Goal: Task Accomplishment & Management: Complete application form

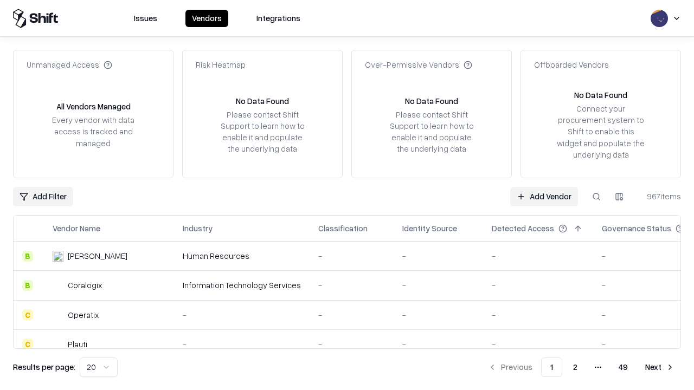
click at [544, 196] on link "Add Vendor" at bounding box center [544, 197] width 68 height 20
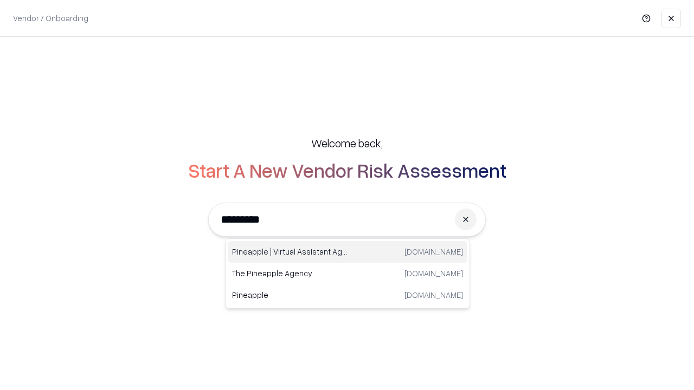
click at [347, 252] on div "Pineapple | Virtual Assistant Agency [DOMAIN_NAME]" at bounding box center [348, 252] width 240 height 22
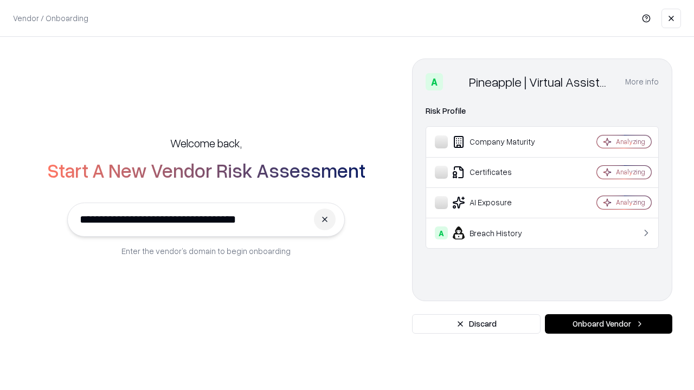
type input "**********"
click at [608, 324] on button "Onboard Vendor" at bounding box center [608, 324] width 127 height 20
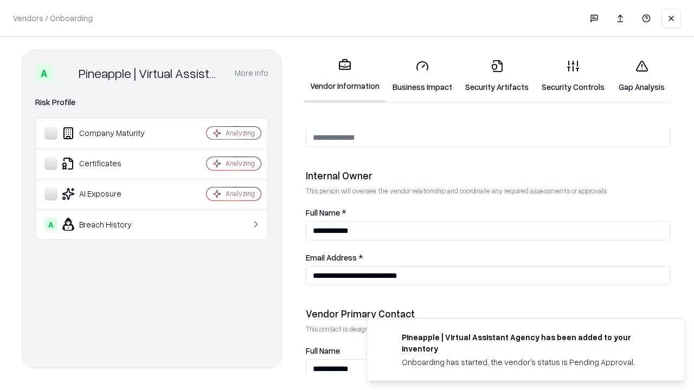
scroll to position [562, 0]
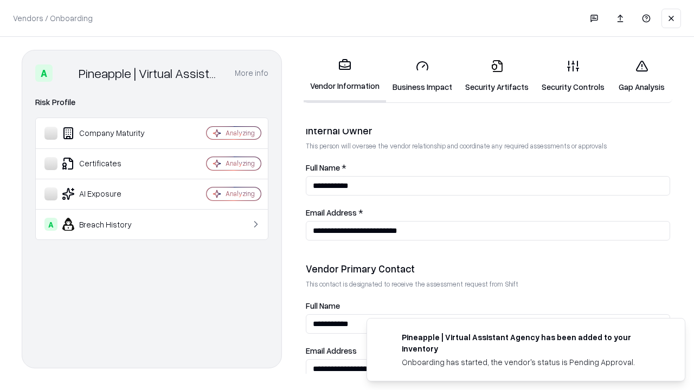
click at [422, 76] on link "Business Impact" at bounding box center [422, 76] width 73 height 50
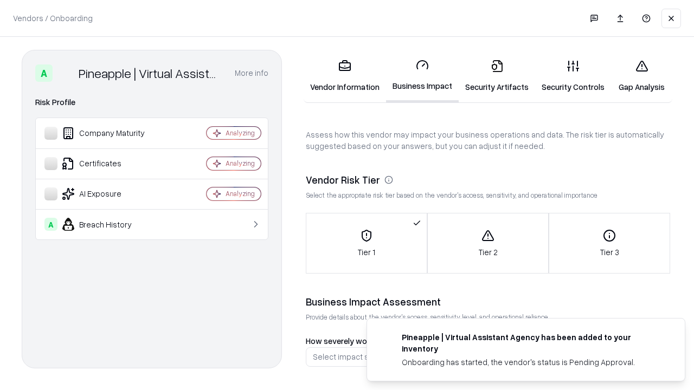
click at [641, 76] on link "Gap Analysis" at bounding box center [641, 76] width 61 height 50
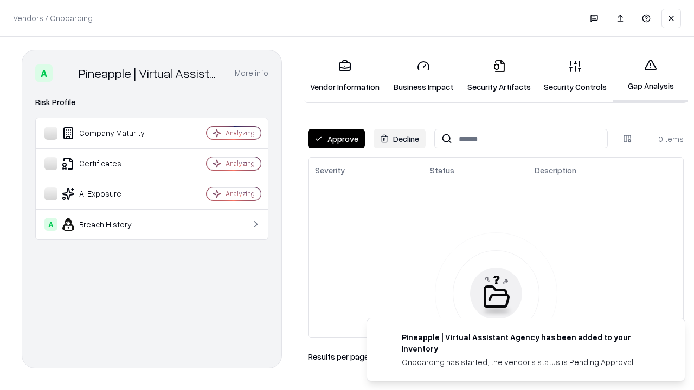
click at [336, 139] on button "Approve" at bounding box center [336, 139] width 57 height 20
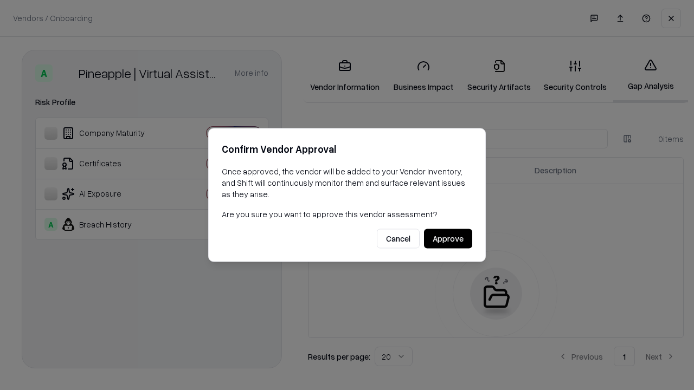
click at [448, 238] on button "Approve" at bounding box center [448, 239] width 48 height 20
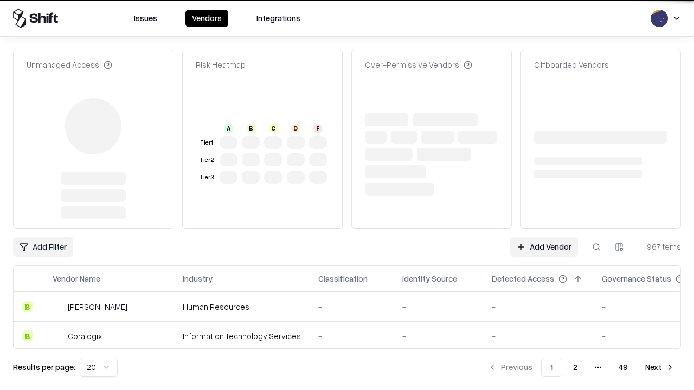
type input "**********"
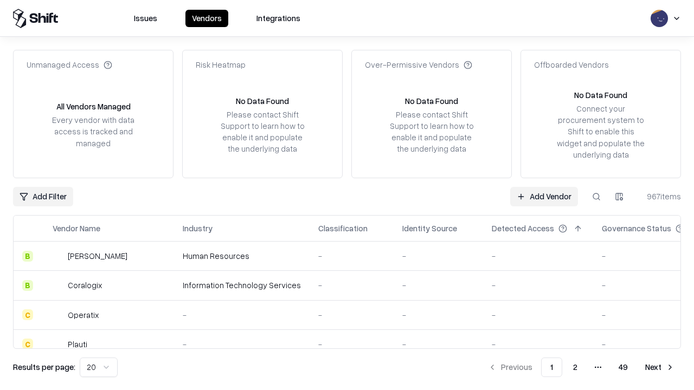
click at [544, 196] on link "Add Vendor" at bounding box center [544, 197] width 68 height 20
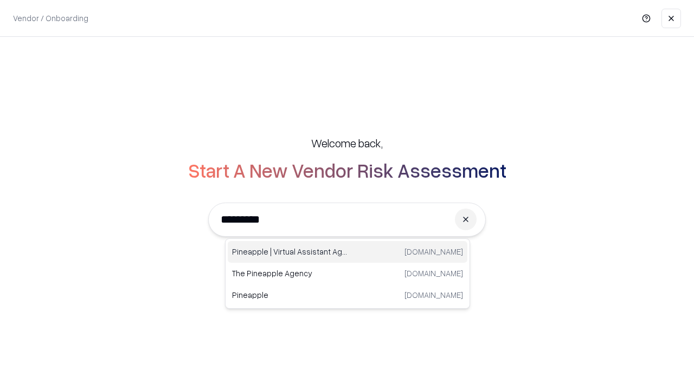
click at [347, 252] on div "Pineapple | Virtual Assistant Agency [DOMAIN_NAME]" at bounding box center [348, 252] width 240 height 22
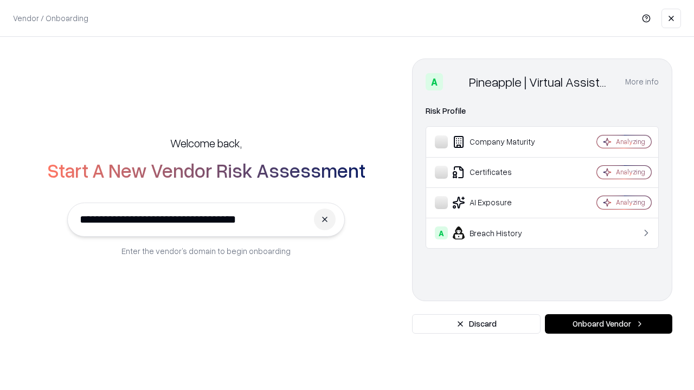
type input "**********"
click at [608, 324] on button "Onboard Vendor" at bounding box center [608, 324] width 127 height 20
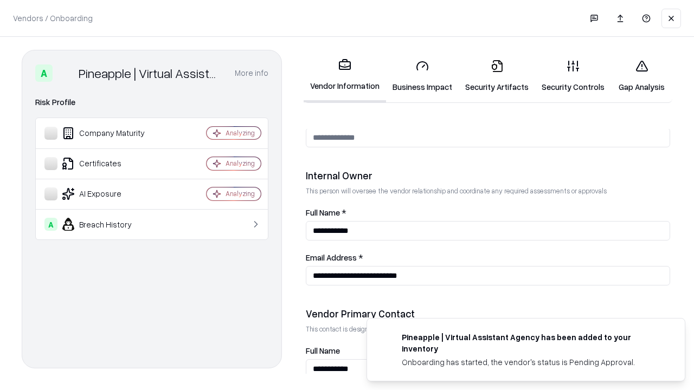
scroll to position [562, 0]
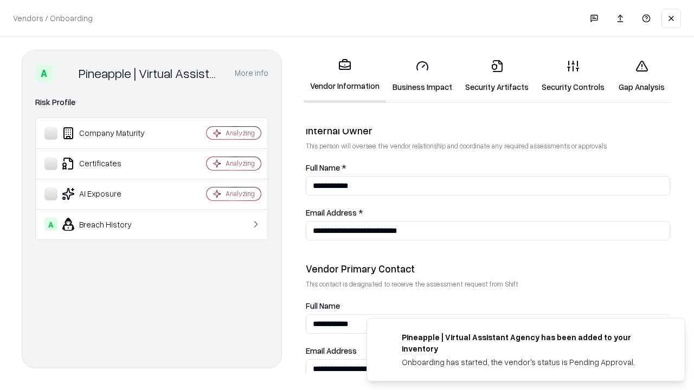
click at [641, 76] on link "Gap Analysis" at bounding box center [641, 76] width 61 height 50
